Goal: Information Seeking & Learning: Find specific fact

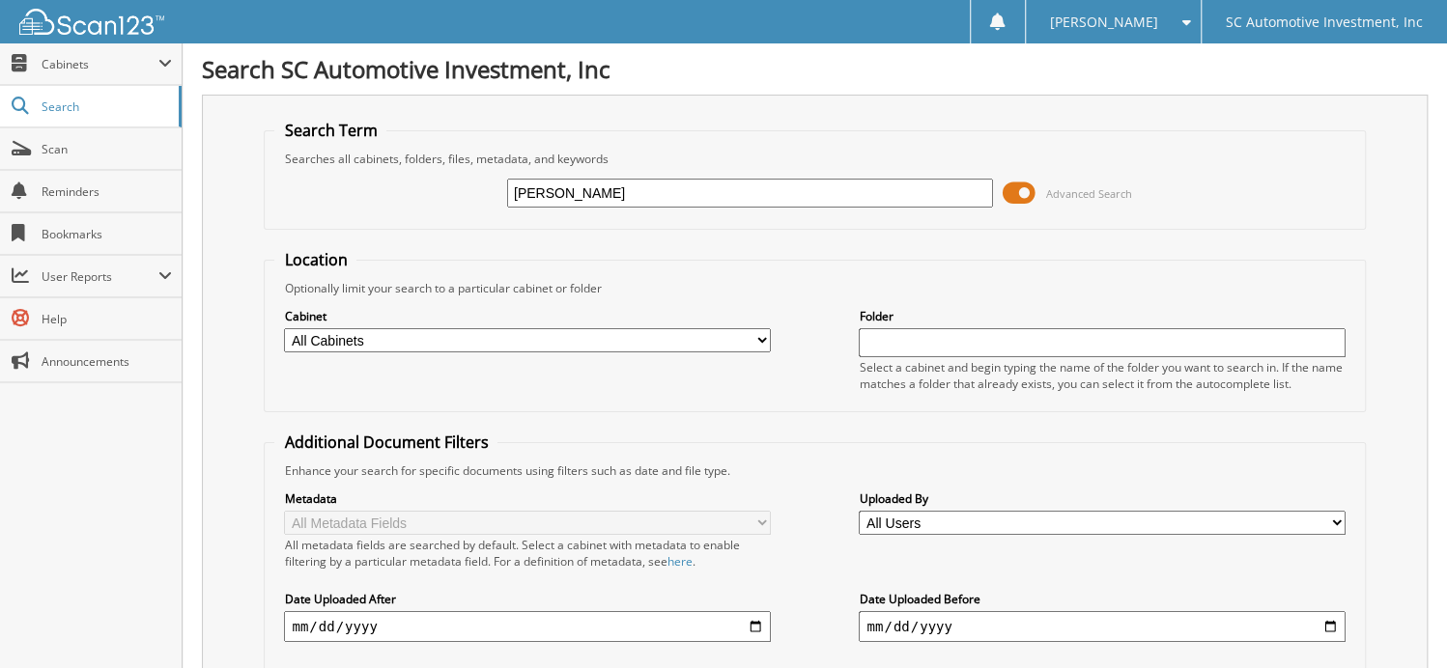
type input "[PERSON_NAME]"
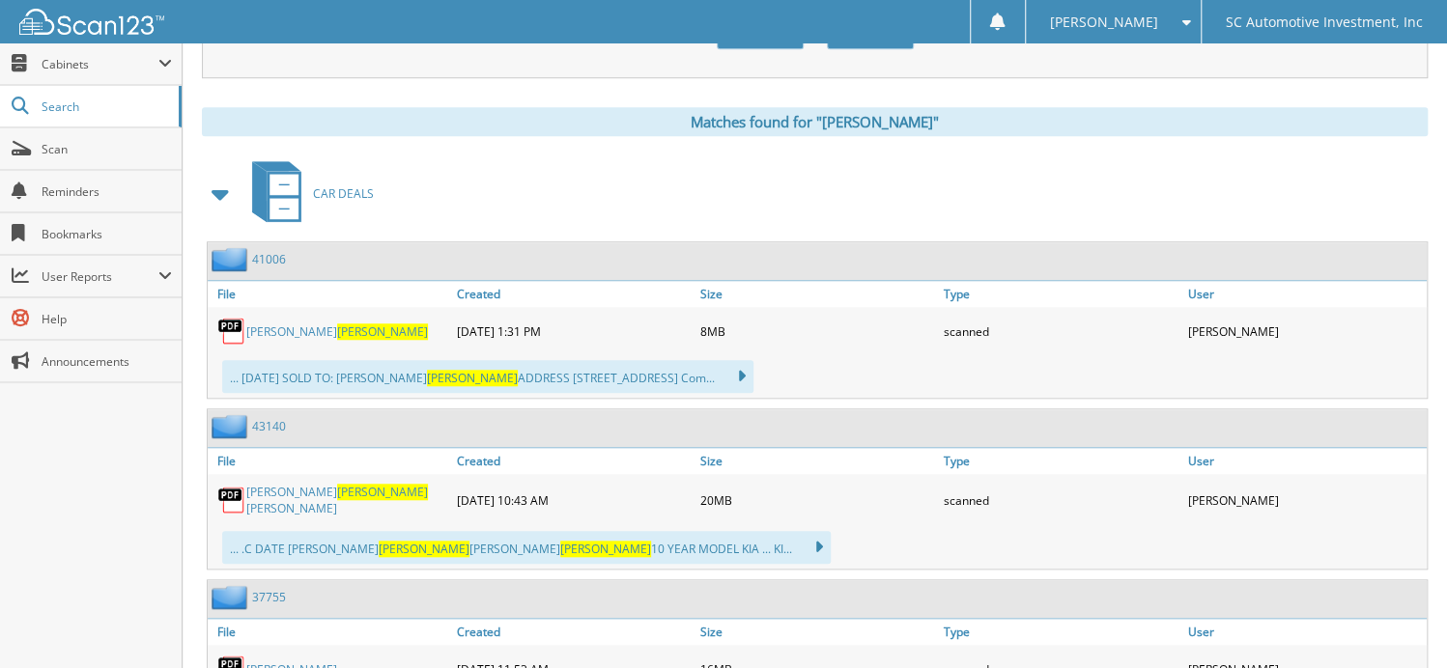
scroll to position [773, 0]
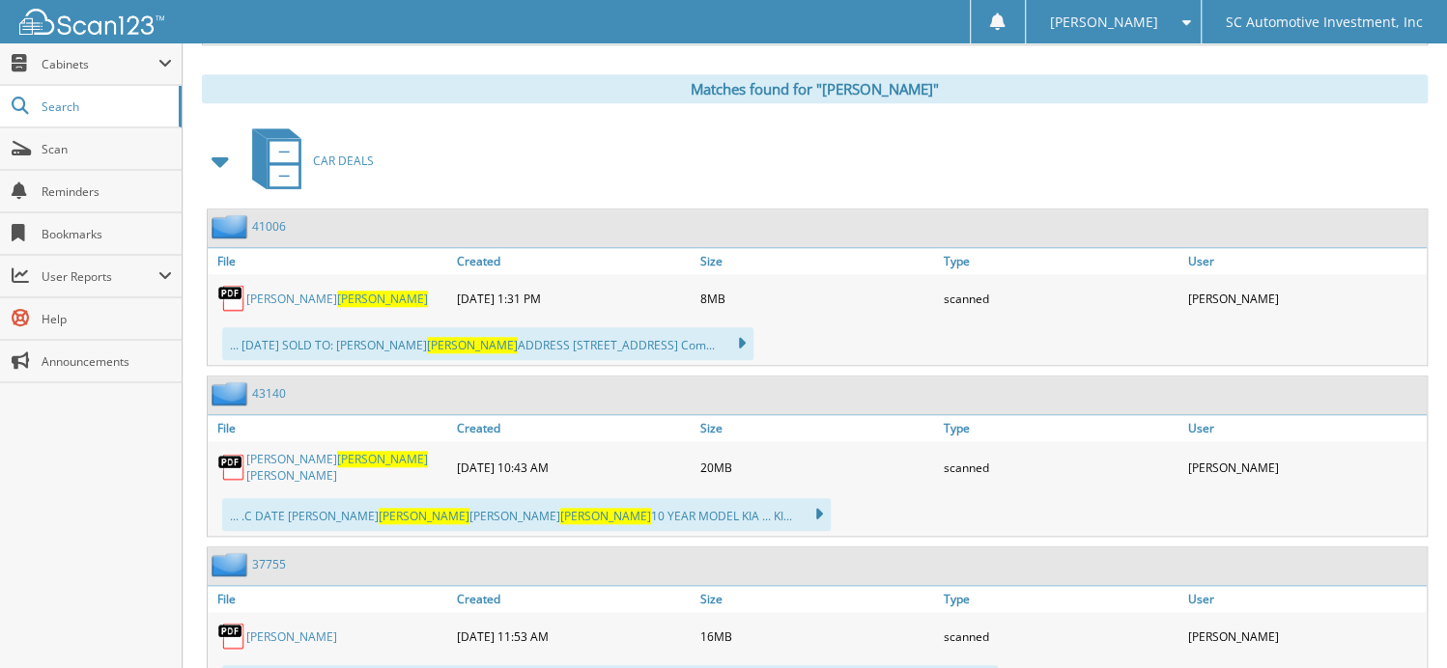
click at [321, 451] on link "[PERSON_NAME] [PERSON_NAME]" at bounding box center [346, 467] width 200 height 33
